Goal: Navigation & Orientation: Understand site structure

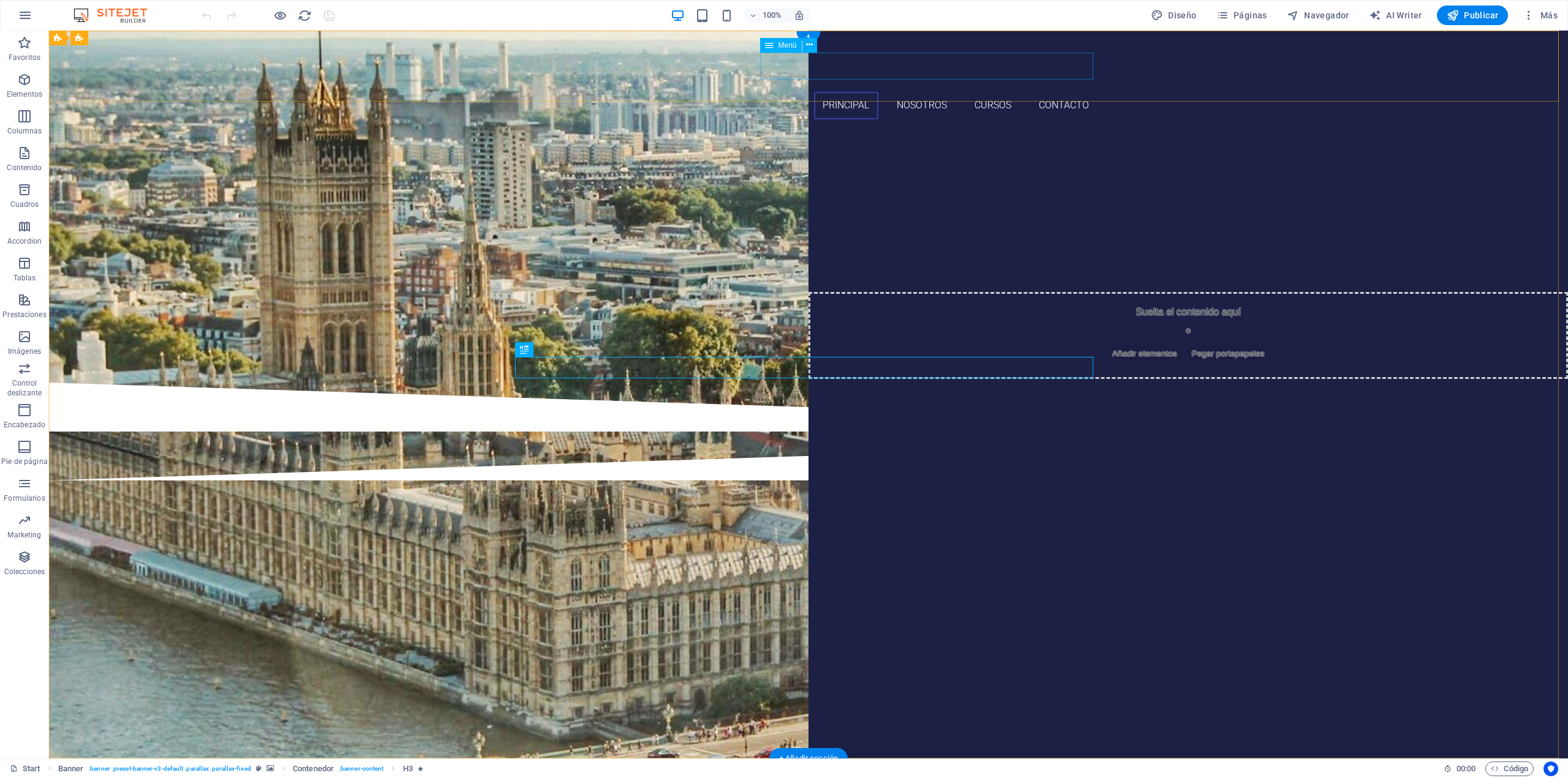
click at [782, 92] on nav "Principal nosotros Cursos Contacto" at bounding box center [808, 106] width 578 height 28
click at [775, 45] on div "Menú" at bounding box center [780, 45] width 41 height 15
click at [809, 46] on icon at bounding box center [809, 45] width 7 height 13
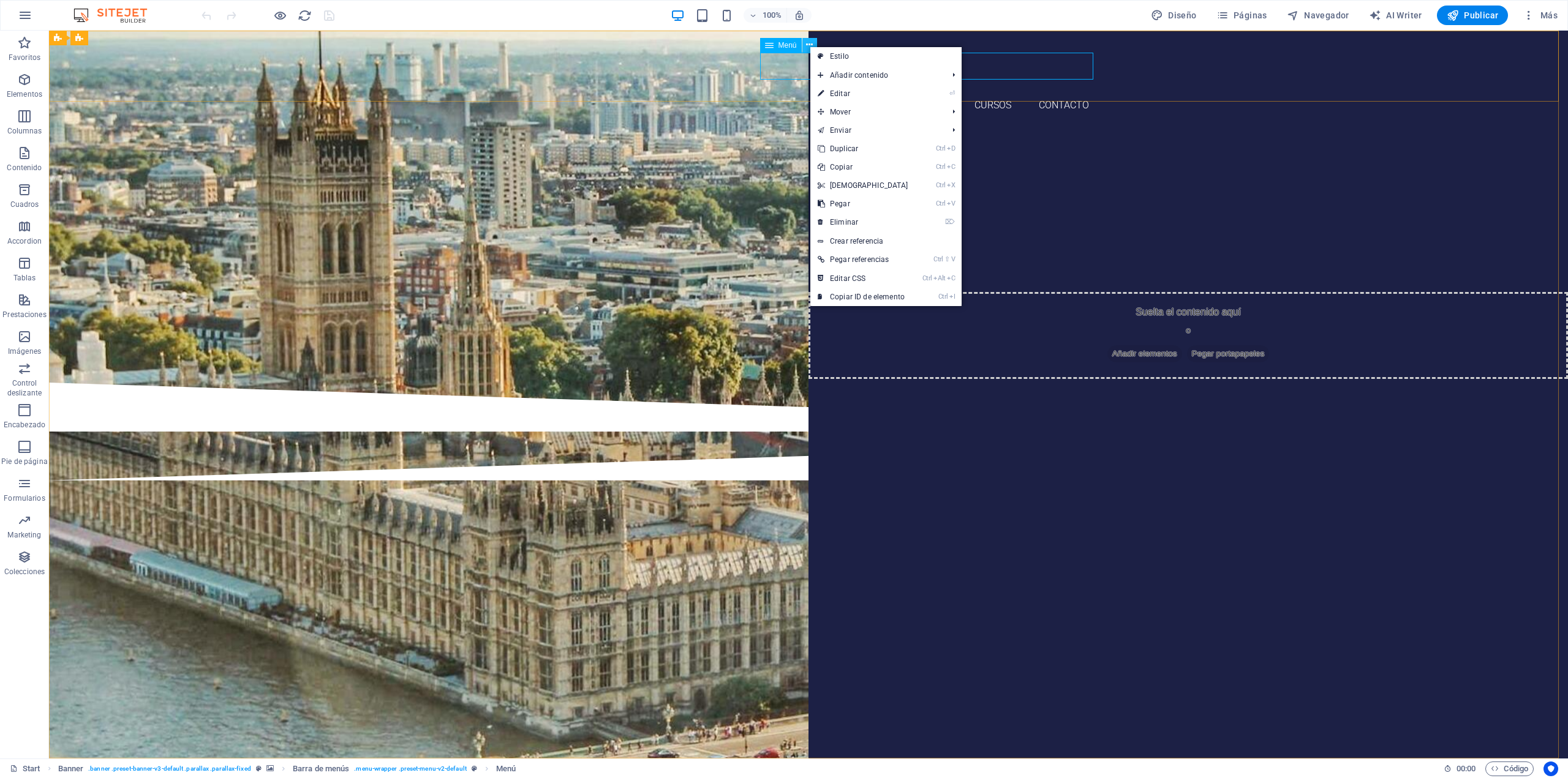
click at [804, 47] on button at bounding box center [809, 45] width 15 height 15
click at [785, 92] on nav "Principal nosotros Cursos Contacto" at bounding box center [808, 106] width 578 height 28
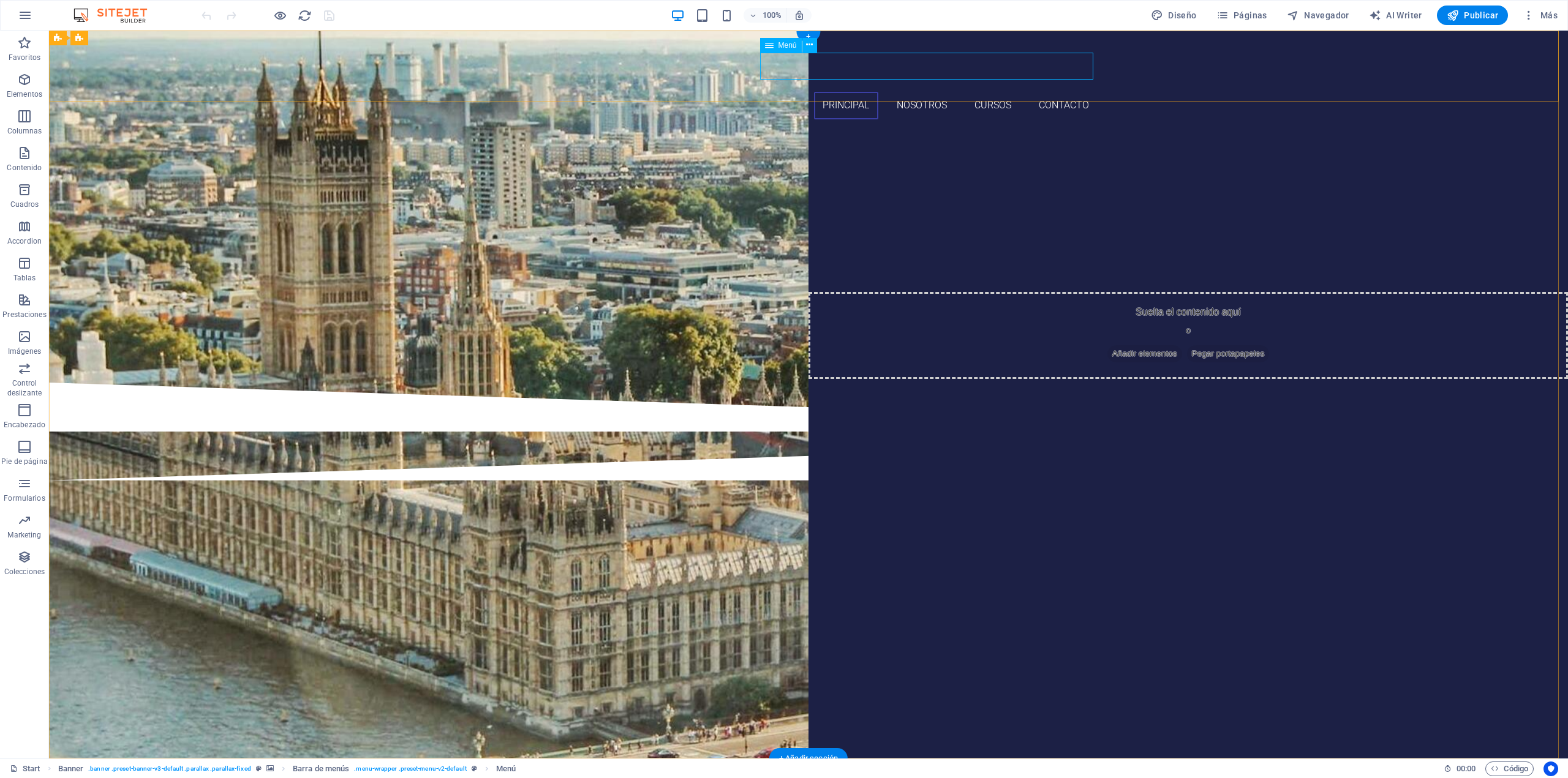
click at [782, 92] on nav "Principal nosotros Cursos Contacto" at bounding box center [808, 106] width 578 height 28
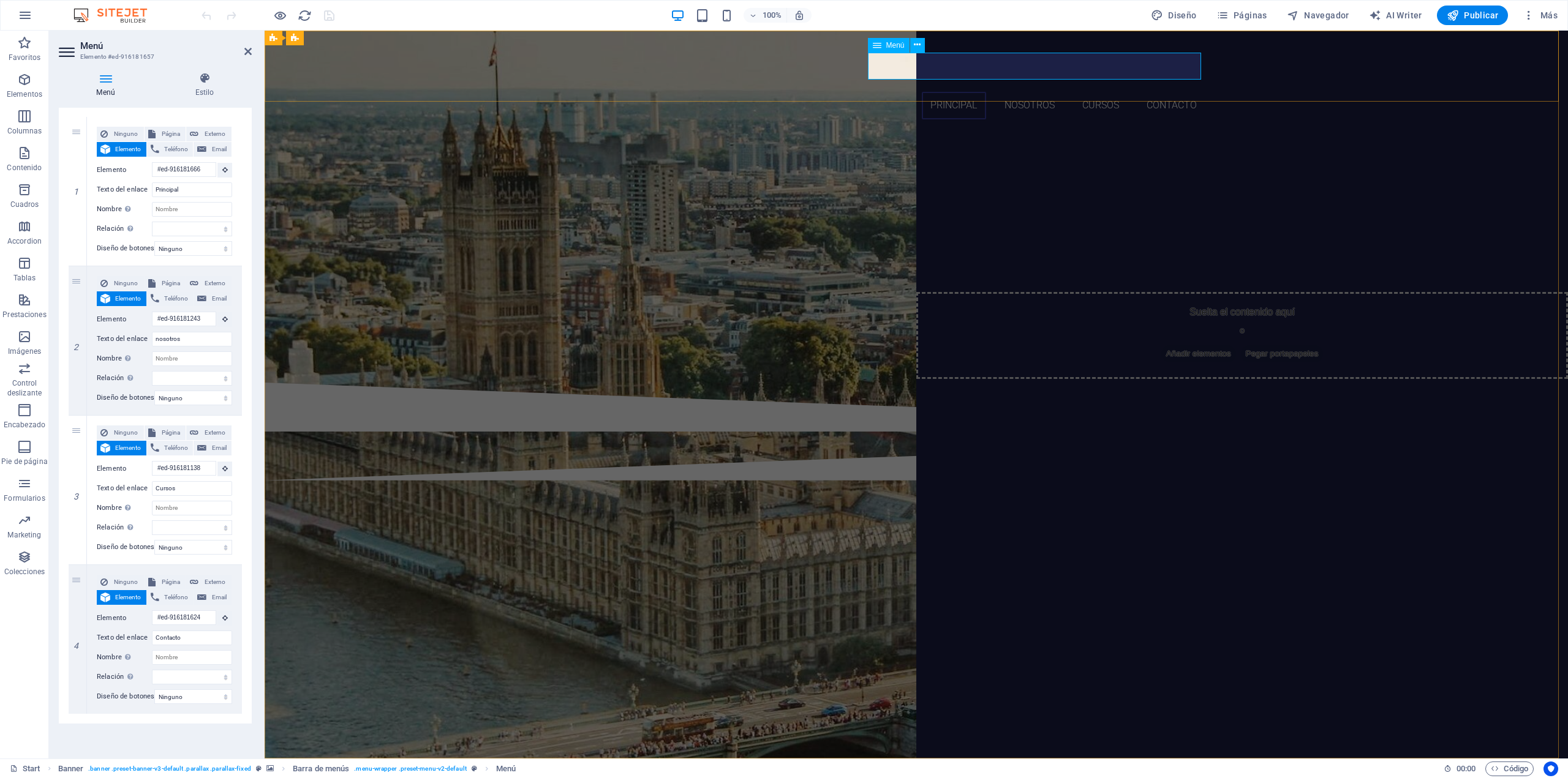
click at [1164, 92] on nav "Principal nosotros Cursos Contacto" at bounding box center [916, 106] width 578 height 28
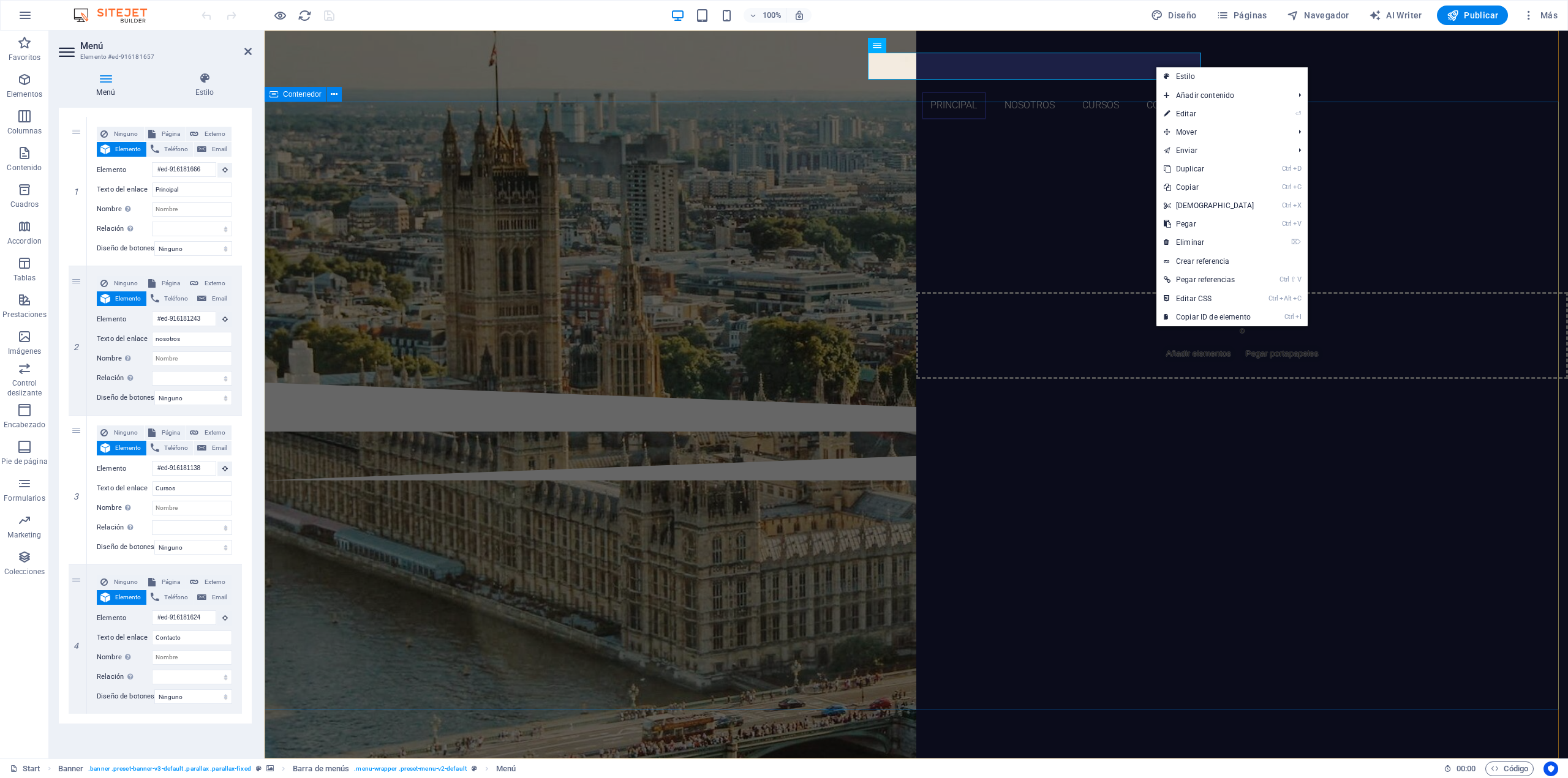
click at [387, 188] on div "YOUR JOURNEY TO SUCCESS BEGINS WITH [DEMOGRAPHIC_DATA] Join our ENGLISH School …" at bounding box center [916, 256] width 1303 height 253
